Goal: Obtain resource: Obtain resource

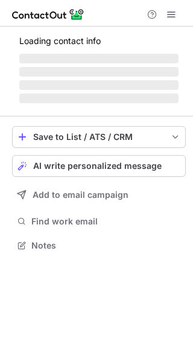
scroll to position [234, 193]
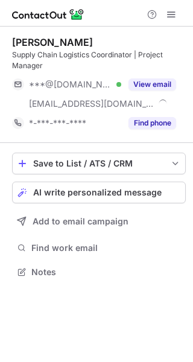
scroll to position [264, 193]
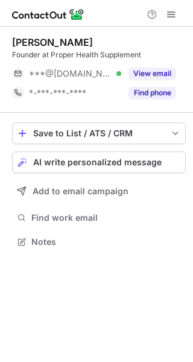
scroll to position [234, 193]
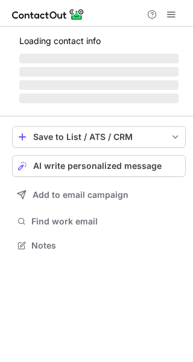
scroll to position [234, 193]
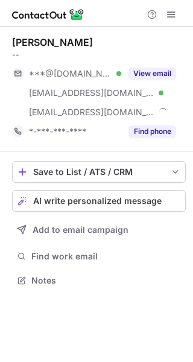
scroll to position [272, 193]
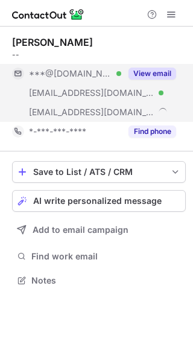
click at [152, 71] on button "View email" at bounding box center [153, 74] width 48 height 12
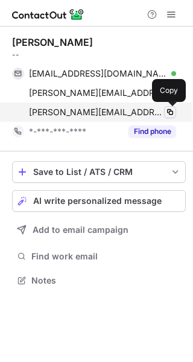
click at [168, 114] on span at bounding box center [170, 112] width 10 height 10
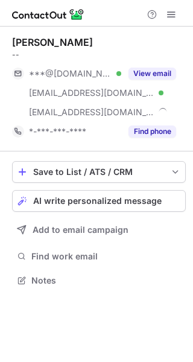
scroll to position [272, 193]
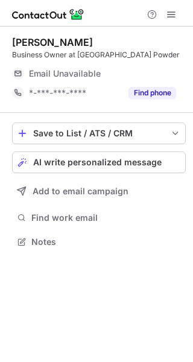
scroll to position [6, 6]
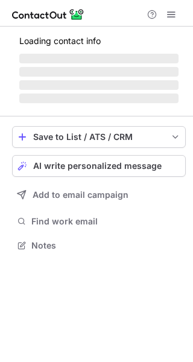
scroll to position [234, 193]
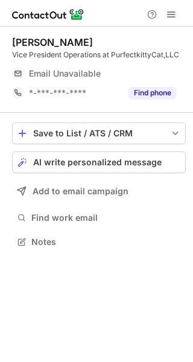
scroll to position [234, 193]
